Goal: Transaction & Acquisition: Purchase product/service

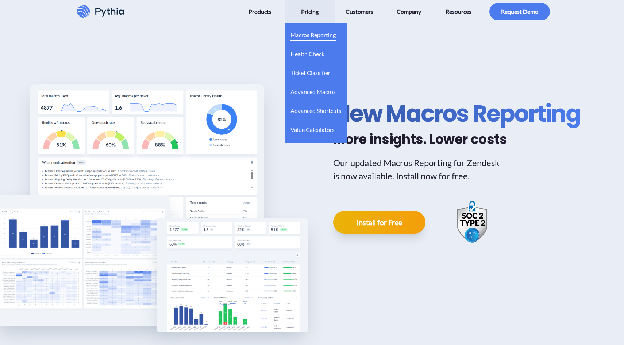
click at [312, 35] on span "Macros Reporting" at bounding box center [312, 35] width 45 height 12
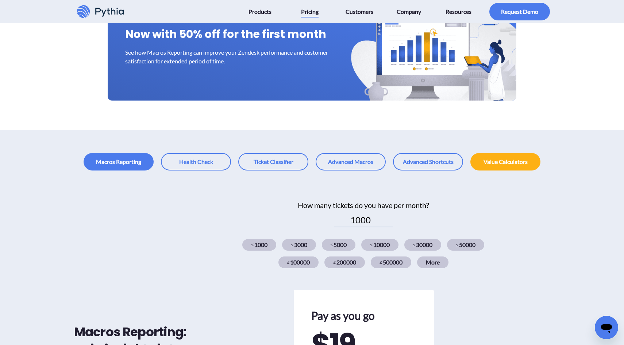
scroll to position [171, 0]
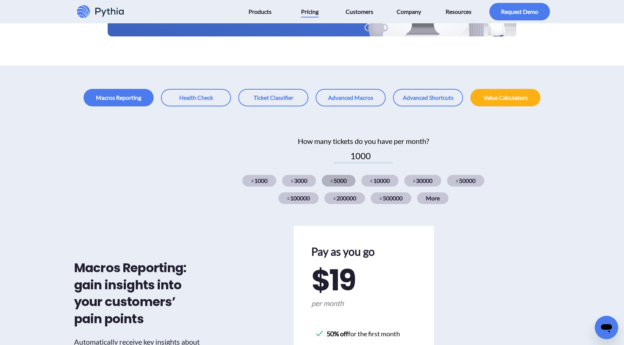
click at [338, 181] on div "≤ 5000" at bounding box center [339, 181] width 34 height 12
click at [376, 182] on div "≤ 10000" at bounding box center [379, 181] width 37 height 12
click at [426, 182] on div "≤ 30000" at bounding box center [422, 181] width 37 height 12
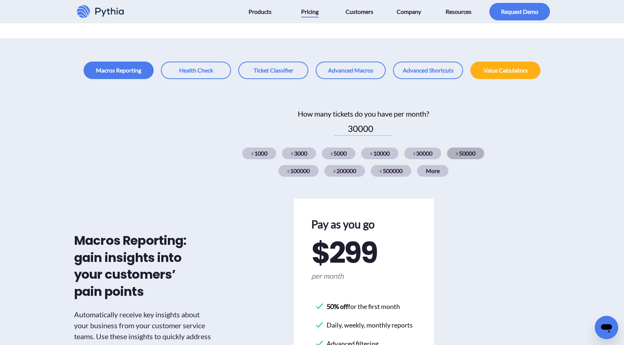
click at [461, 151] on div "≤ 50000" at bounding box center [465, 154] width 37 height 12
click at [470, 126] on div "50000" at bounding box center [363, 129] width 286 height 14
click at [422, 153] on div "≤ 30000" at bounding box center [422, 154] width 37 height 12
click at [385, 155] on div "≤ 10000" at bounding box center [379, 154] width 37 height 12
click at [429, 152] on div "≤ 30000" at bounding box center [422, 154] width 37 height 12
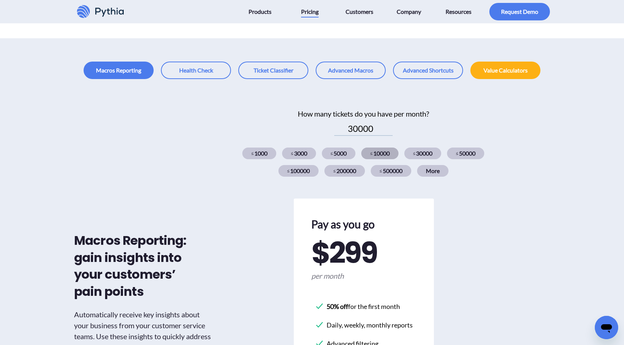
click at [380, 154] on div "≤ 10000" at bounding box center [379, 154] width 37 height 12
click at [416, 154] on div "≤ 30000" at bounding box center [422, 154] width 37 height 12
click at [442, 128] on div "30000" at bounding box center [363, 129] width 286 height 14
click at [463, 156] on div "≤ 50000" at bounding box center [465, 154] width 37 height 12
click at [431, 155] on div "≤ 30000" at bounding box center [422, 154] width 37 height 12
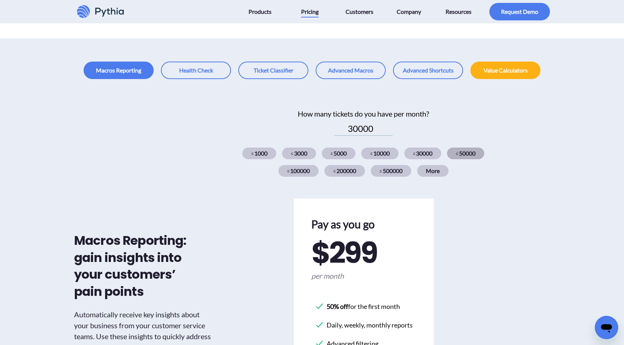
click at [467, 151] on div "≤ 50000" at bounding box center [465, 154] width 37 height 12
click at [464, 120] on div "How many tickets do you have per month? 50000 ≤ 1000 ≤ 3000 ≤ 5000 ≤ 10000 ≤ 30…" at bounding box center [363, 149] width 286 height 83
click at [299, 168] on div "≤ 100000" at bounding box center [298, 171] width 40 height 12
click at [341, 170] on div "≤ 200000" at bounding box center [344, 171] width 40 height 12
type input "200000"
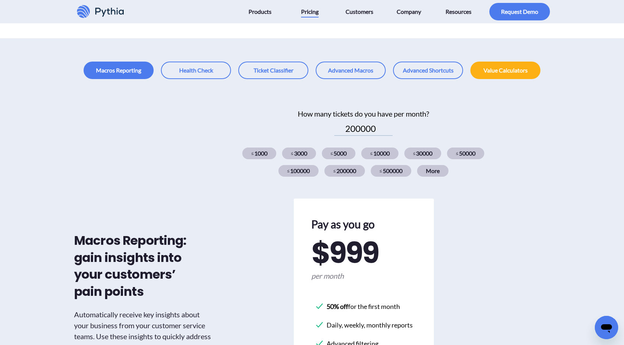
click at [343, 183] on div "How many tickets do you have per month? 200000 ≤ 1000 ≤ 3000 ≤ 5000 ≤ 10000 ≤ 3…" at bounding box center [363, 149] width 286 height 83
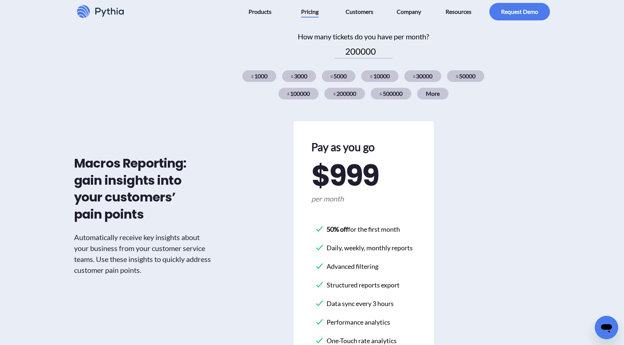
scroll to position [273, 0]
